Goal: Task Accomplishment & Management: Use online tool/utility

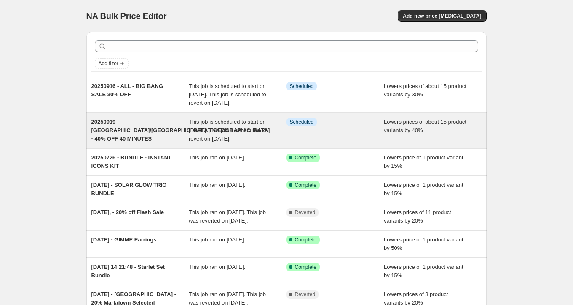
click at [169, 143] on div "20250919 - [GEOGRAPHIC_DATA]/[GEOGRAPHIC_DATA]/[GEOGRAPHIC_DATA] - 40% OFF 40 M…" at bounding box center [140, 130] width 98 height 25
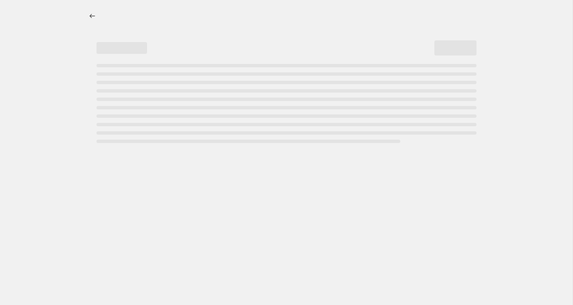
select select "percentage"
select select "collection"
